Goal: Task Accomplishment & Management: Manage account settings

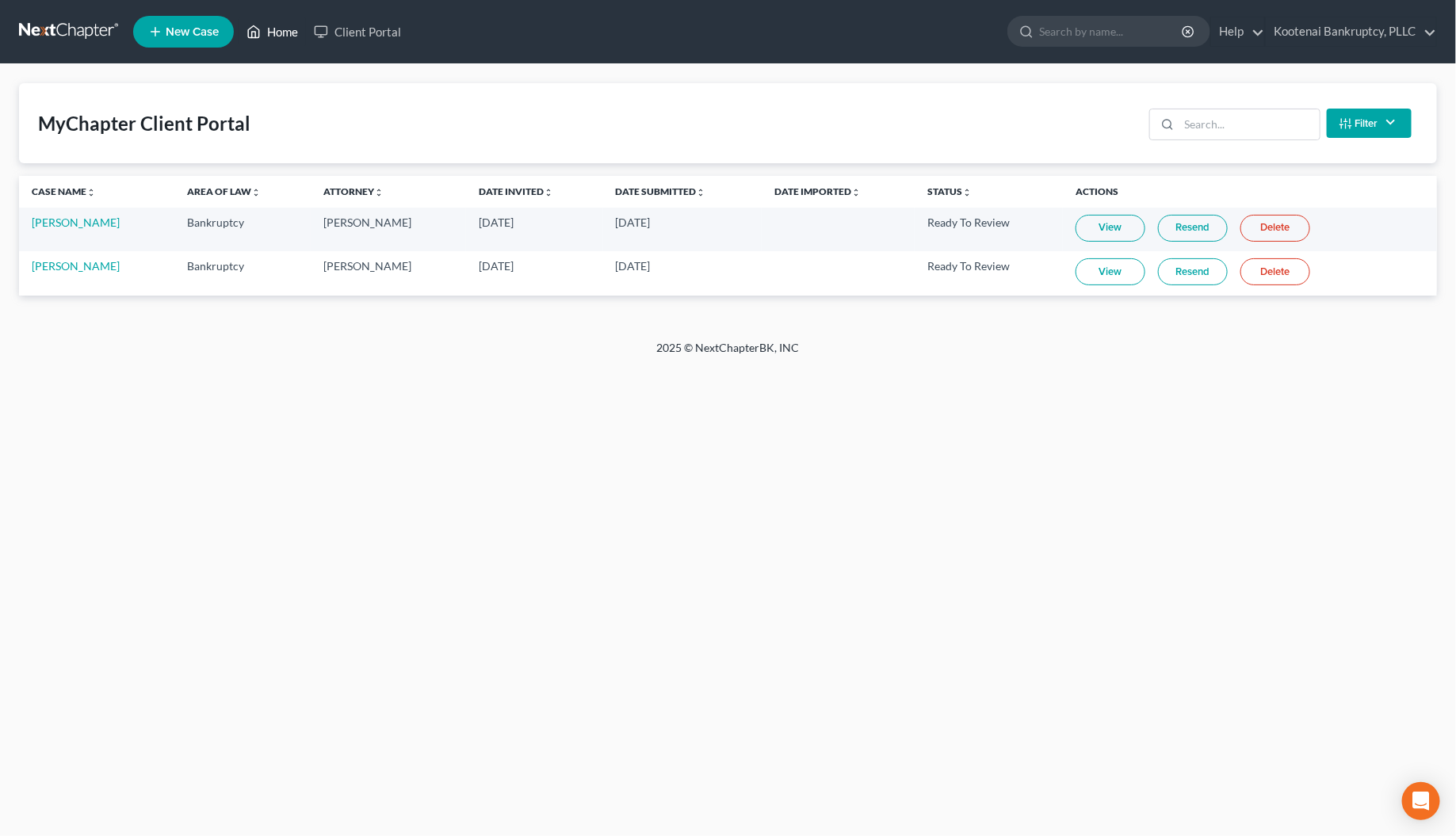
click at [279, 36] on link "Home" at bounding box center [273, 32] width 68 height 29
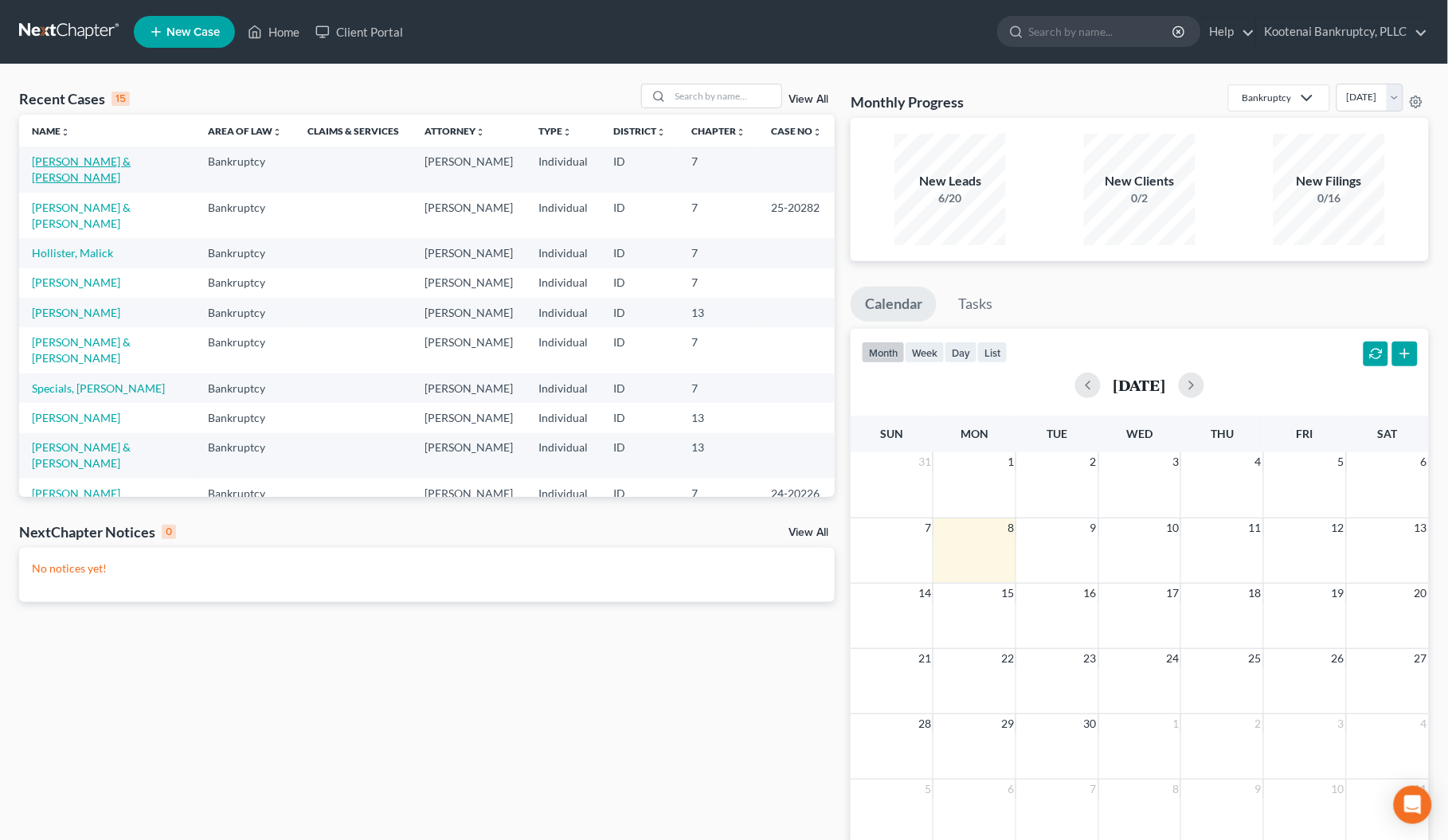
click at [69, 163] on link "[PERSON_NAME] & [PERSON_NAME]" at bounding box center [81, 169] width 99 height 30
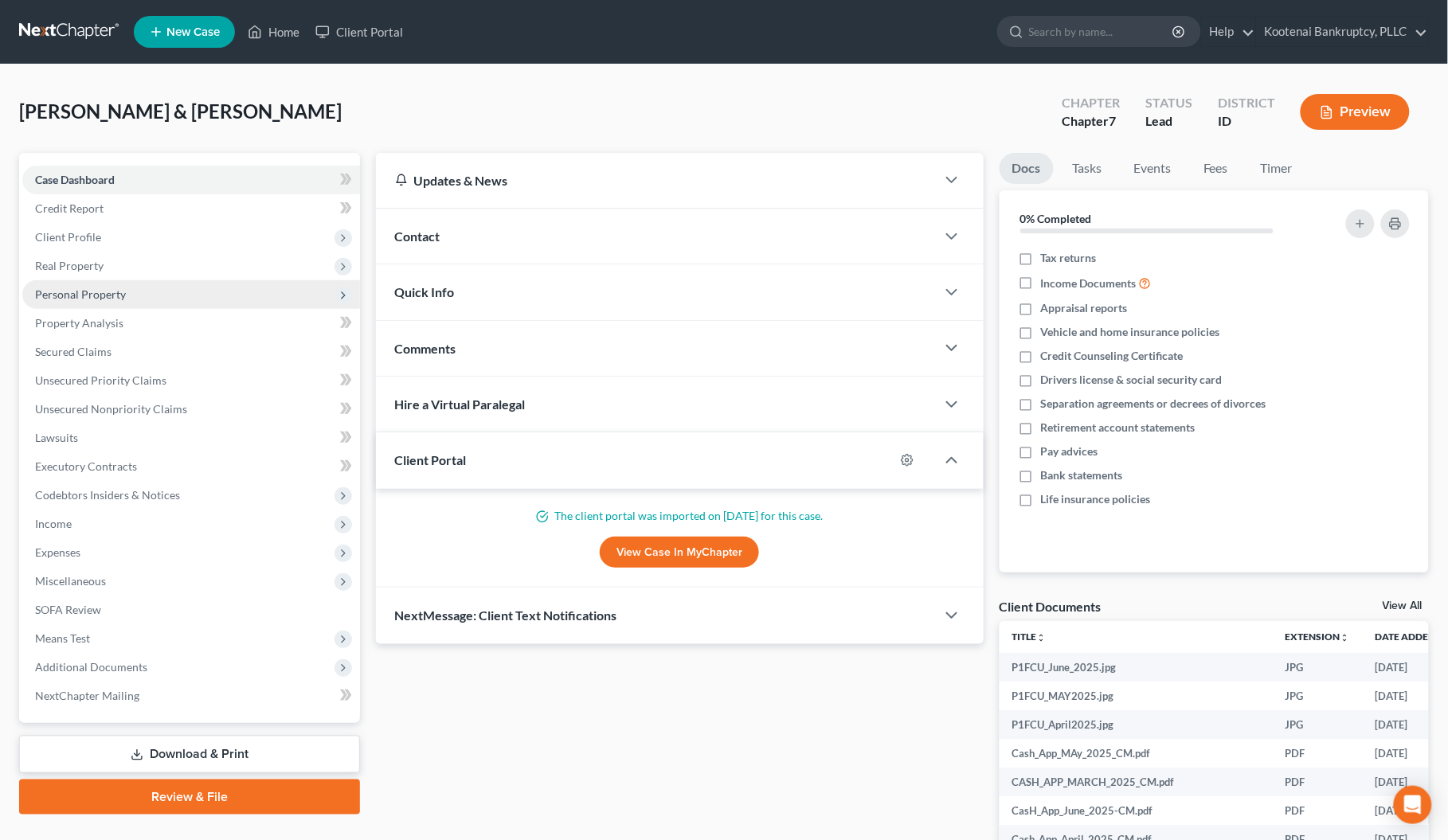
click at [60, 287] on span "Personal Property" at bounding box center [80, 294] width 91 height 14
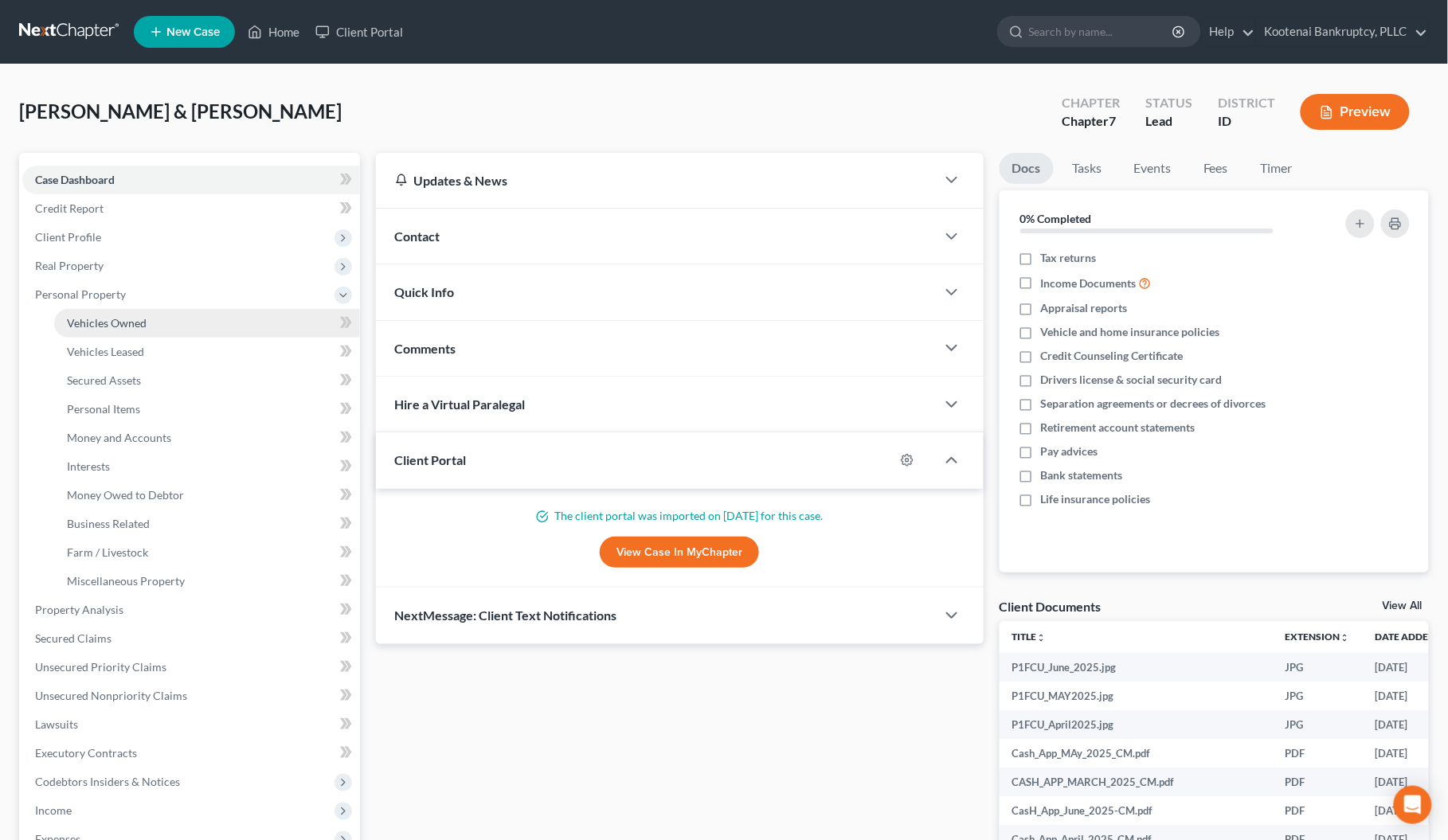
click at [92, 323] on span "Vehicles Owned" at bounding box center [107, 323] width 80 height 14
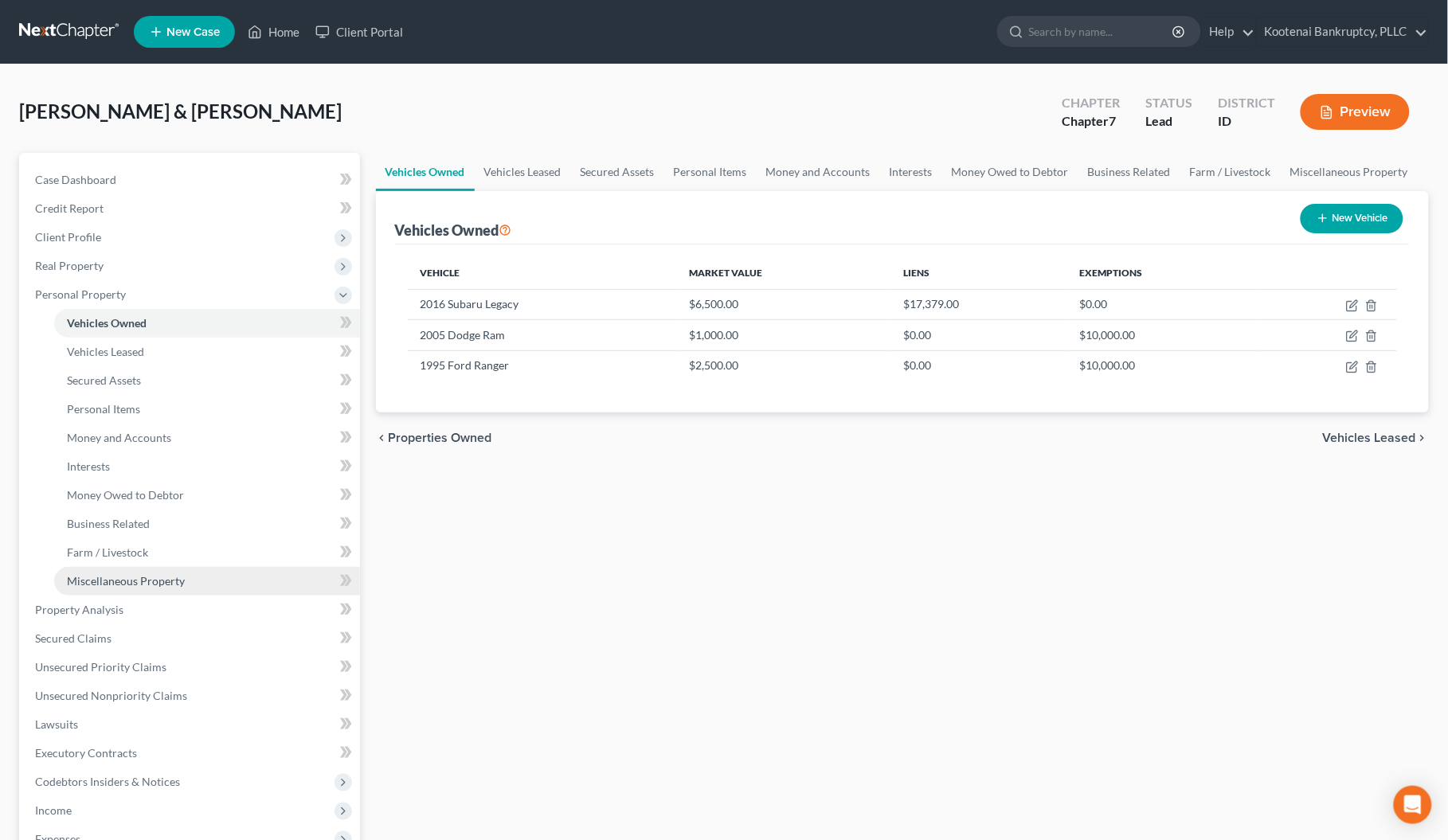
click at [94, 577] on span "Miscellaneous Property" at bounding box center [126, 581] width 118 height 14
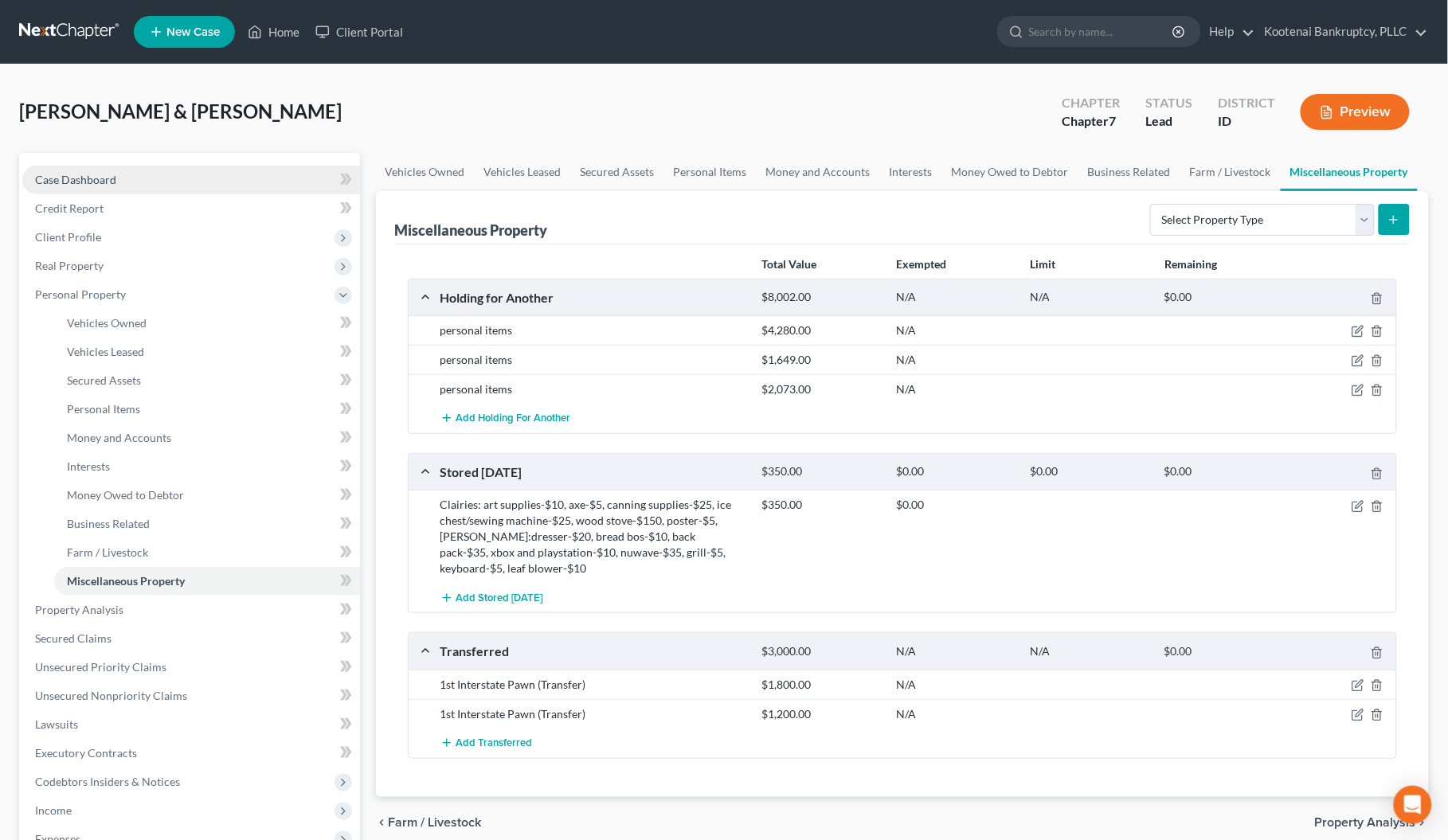
click at [60, 183] on span "Case Dashboard" at bounding box center [76, 179] width 82 height 14
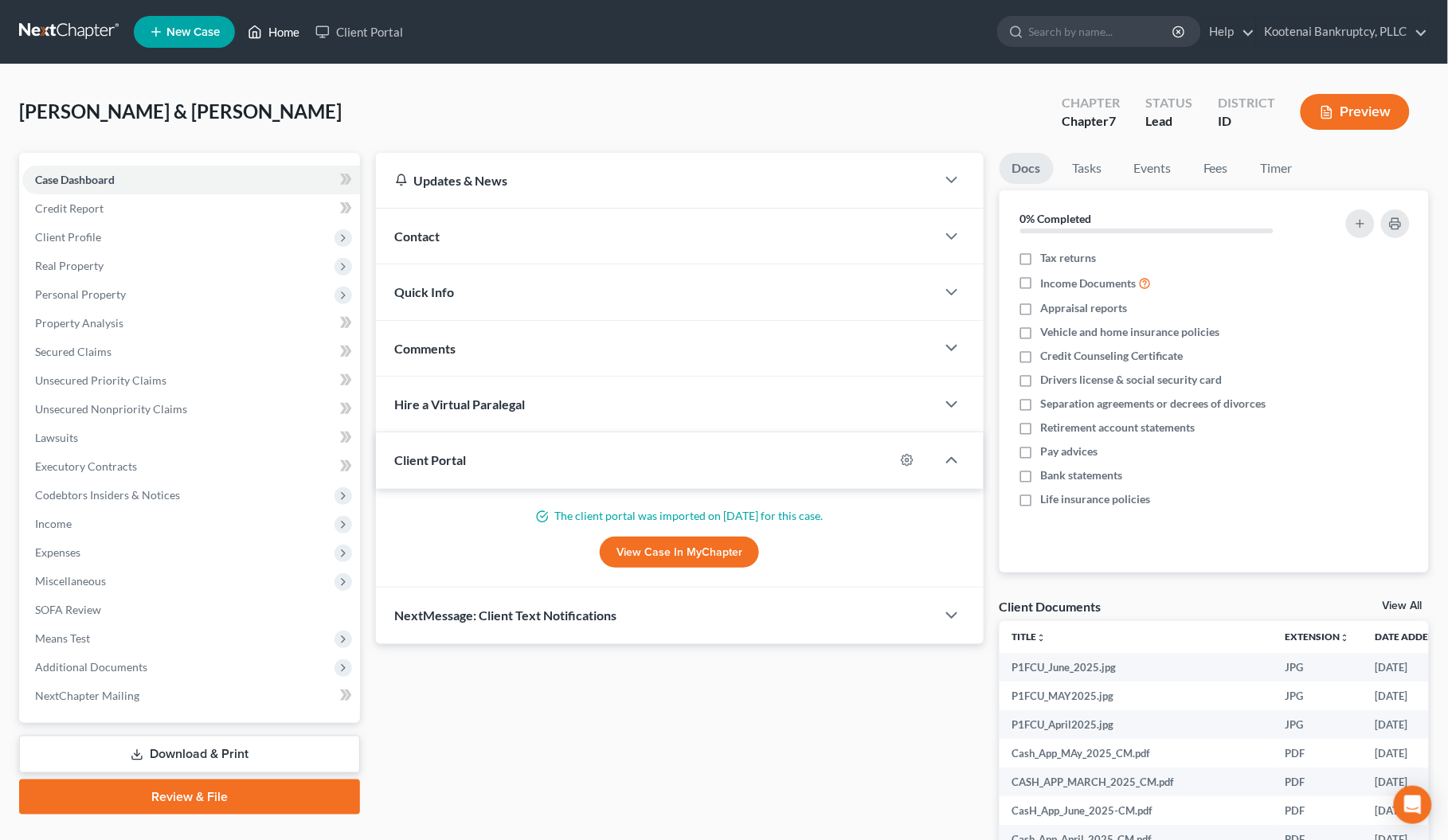
click at [275, 32] on link "Home" at bounding box center [274, 32] width 68 height 29
